Goal: Task Accomplishment & Management: Manage account settings

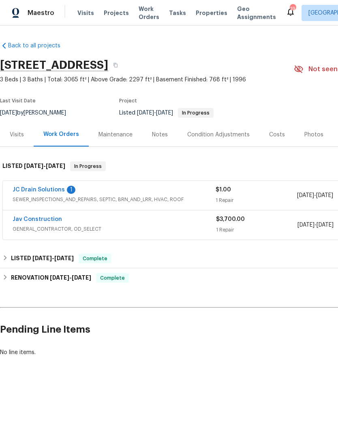
click at [105, 15] on span "Projects" at bounding box center [116, 13] width 25 height 8
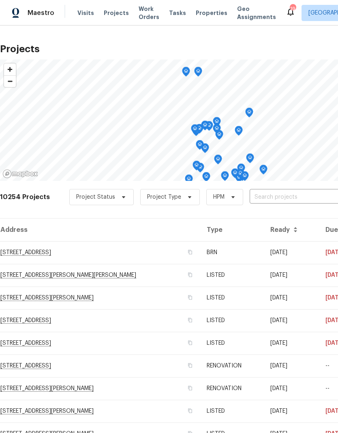
click at [272, 199] on input "text" at bounding box center [295, 197] width 93 height 13
type input "7575"
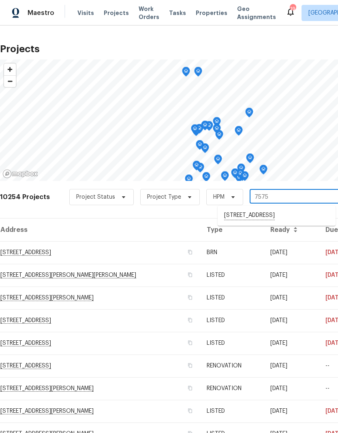
click at [258, 218] on li "[STREET_ADDRESS]" at bounding box center [276, 216] width 118 height 14
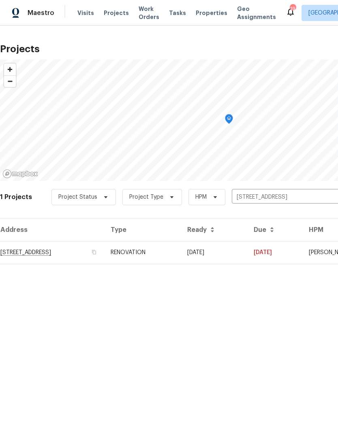
click at [181, 258] on td "RENOVATION" at bounding box center [142, 252] width 77 height 23
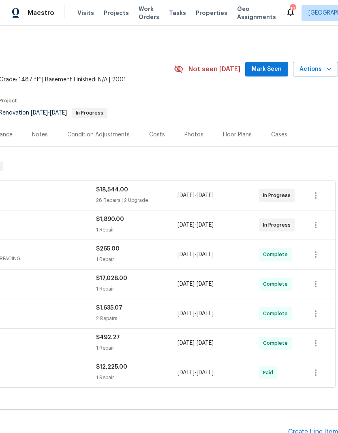
scroll to position [0, 120]
click at [312, 199] on icon "button" at bounding box center [316, 196] width 10 height 10
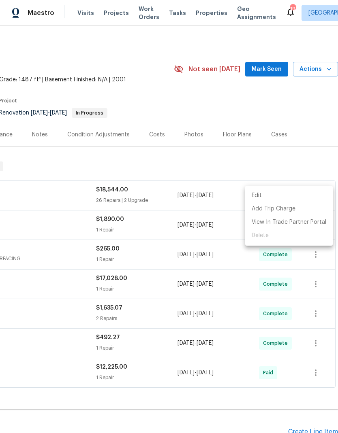
click at [262, 198] on li "Edit" at bounding box center [288, 195] width 87 height 13
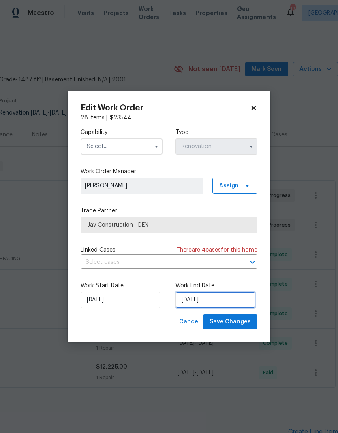
click at [224, 305] on input "[DATE]" at bounding box center [215, 300] width 80 height 16
select select "7"
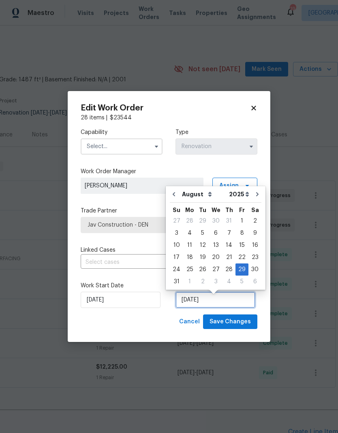
scroll to position [3, 0]
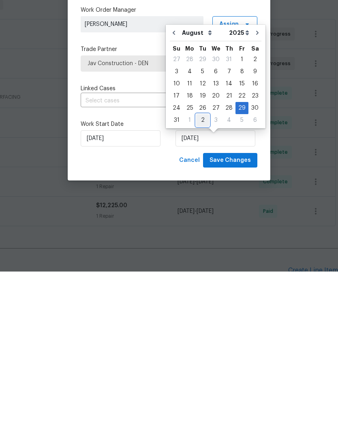
click at [204, 276] on div "2" at bounding box center [202, 281] width 13 height 11
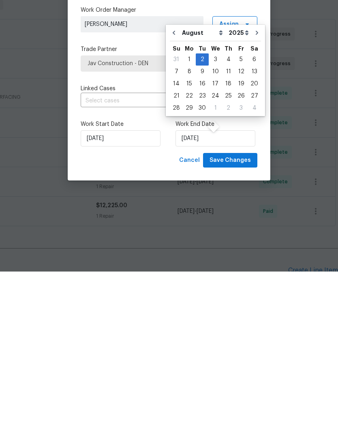
type input "[DATE]"
select select "8"
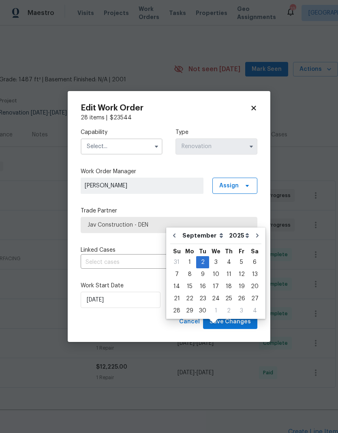
click at [152, 149] on button "button" at bounding box center [156, 147] width 10 height 10
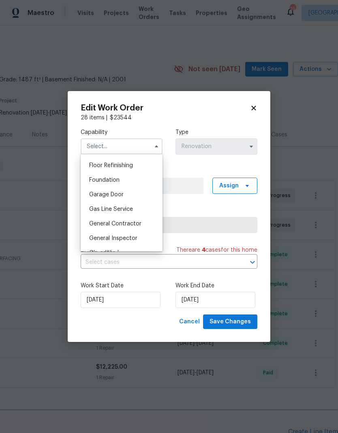
scroll to position [340, 0]
click at [139, 210] on span "General Contractor" at bounding box center [115, 211] width 52 height 6
type input "General Contractor"
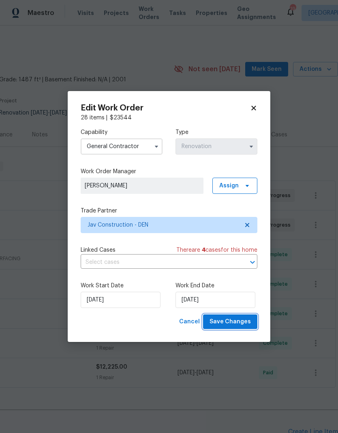
click at [236, 324] on span "Save Changes" at bounding box center [229, 322] width 41 height 10
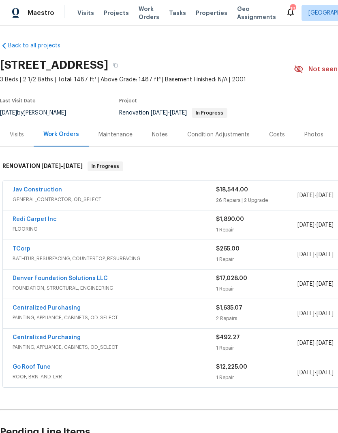
scroll to position [0, 0]
click at [83, 13] on span "Visits" at bounding box center [85, 13] width 17 height 8
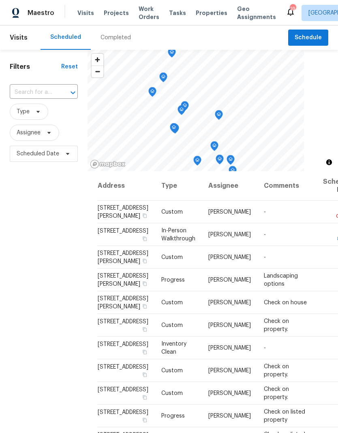
click at [36, 92] on input "text" at bounding box center [32, 92] width 45 height 13
type input "2900"
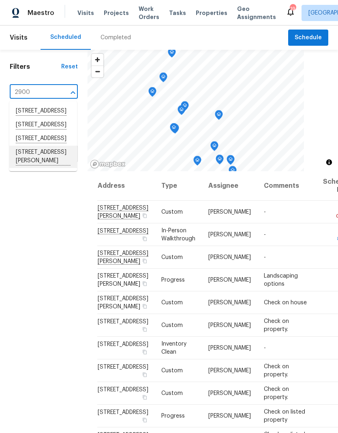
click at [30, 168] on li "[STREET_ADDRESS][PERSON_NAME]" at bounding box center [43, 157] width 68 height 22
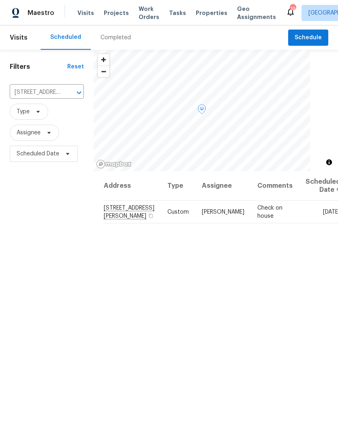
click at [0, 0] on icon at bounding box center [0, 0] width 0 height 0
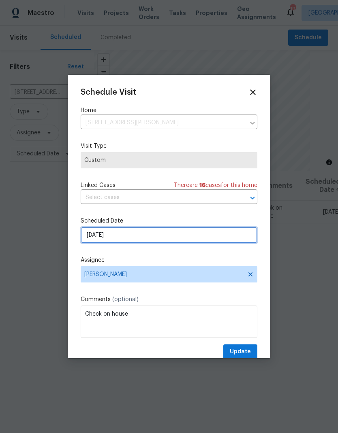
click at [139, 239] on input "[DATE]" at bounding box center [169, 235] width 177 height 16
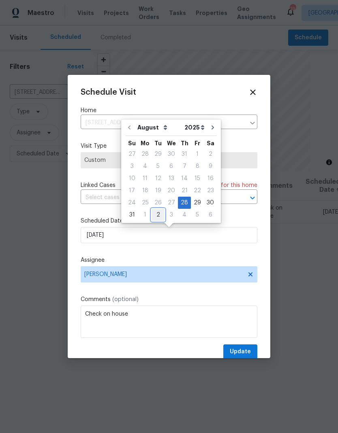
click at [160, 216] on div "2" at bounding box center [157, 214] width 13 height 11
type input "[DATE]"
select select "8"
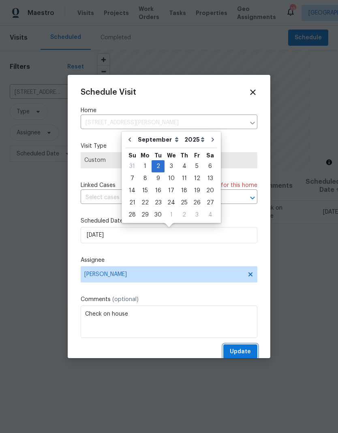
click at [246, 354] on span "Update" at bounding box center [240, 352] width 21 height 10
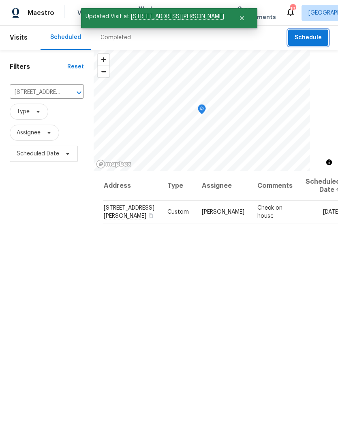
click at [307, 43] on button "Schedule" at bounding box center [308, 38] width 40 height 17
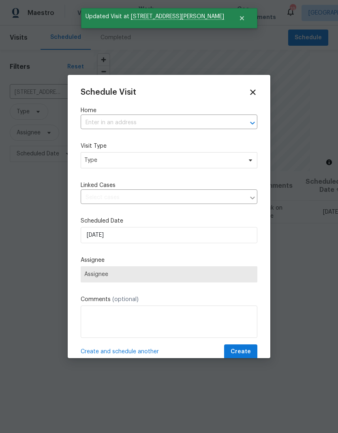
click at [173, 127] on input "text" at bounding box center [158, 123] width 154 height 13
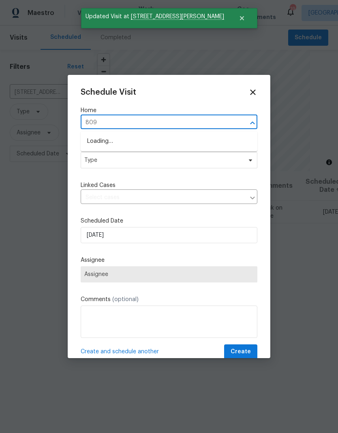
type input "8090"
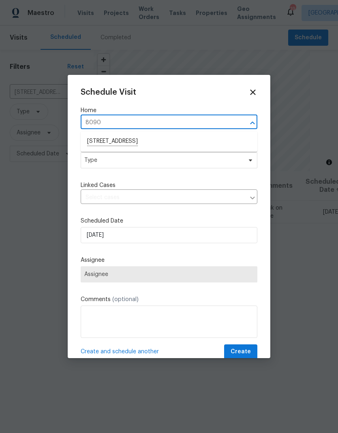
click at [158, 147] on li "[STREET_ADDRESS]" at bounding box center [169, 142] width 177 height 14
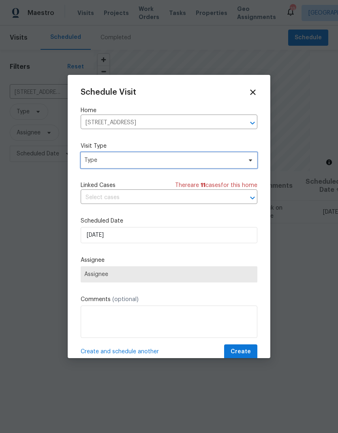
click at [177, 162] on span "Type" at bounding box center [163, 160] width 158 height 8
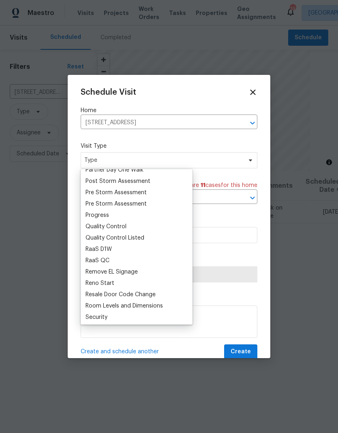
scroll to position [514, 0]
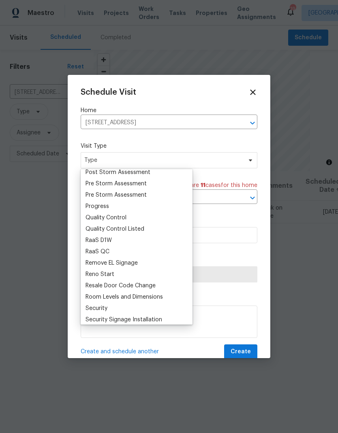
click at [108, 210] on div "Progress" at bounding box center [96, 206] width 23 height 8
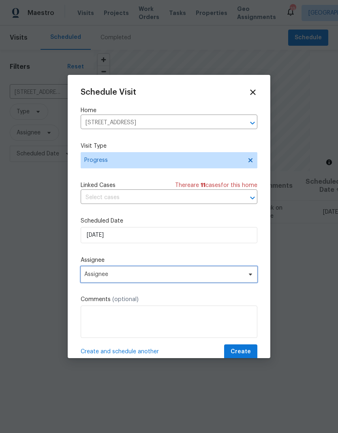
click at [150, 281] on span "Assignee" at bounding box center [169, 274] width 177 height 16
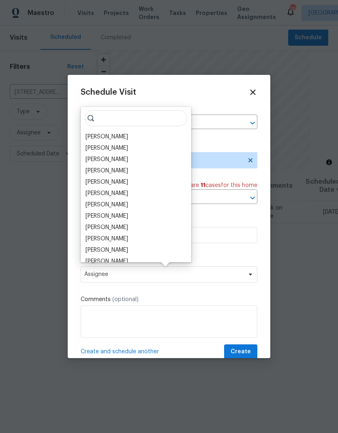
click at [121, 136] on div "[PERSON_NAME]" at bounding box center [106, 137] width 43 height 8
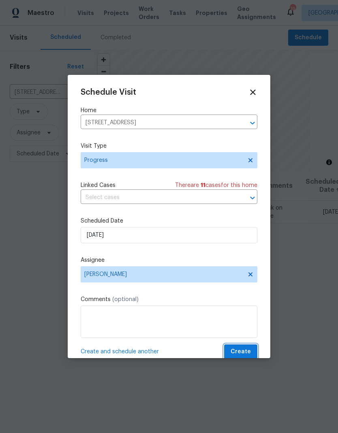
click at [245, 354] on span "Create" at bounding box center [240, 352] width 20 height 10
